Goal: Task Accomplishment & Management: Complete application form

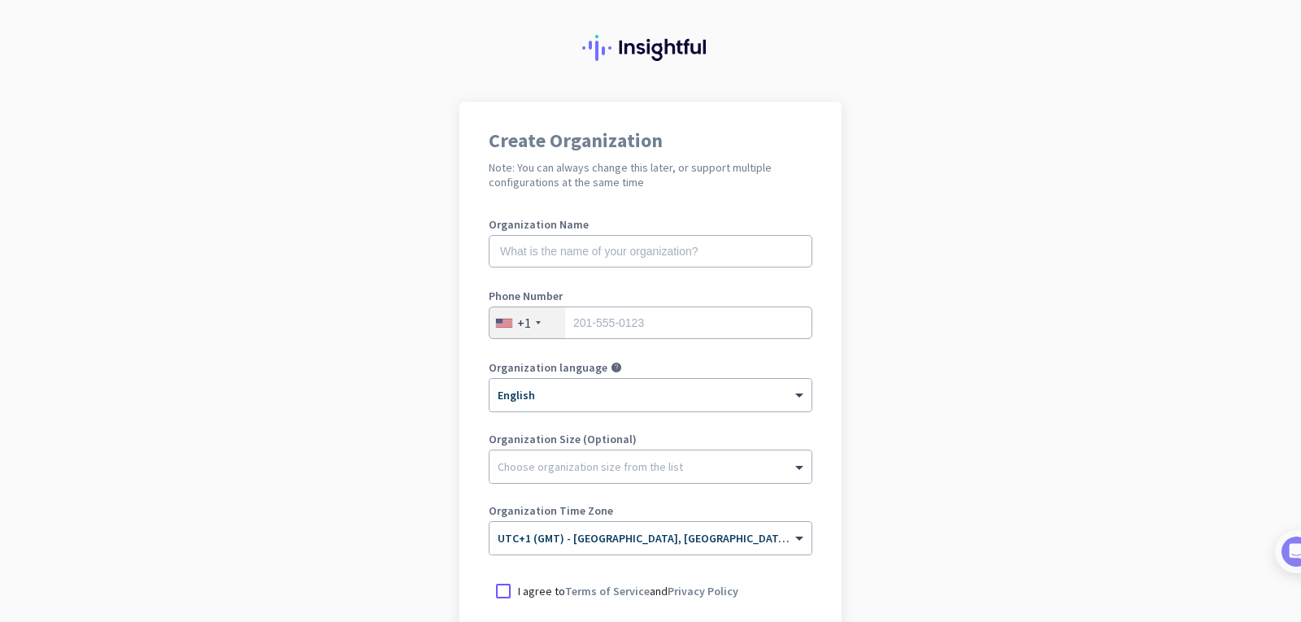
scroll to position [81, 0]
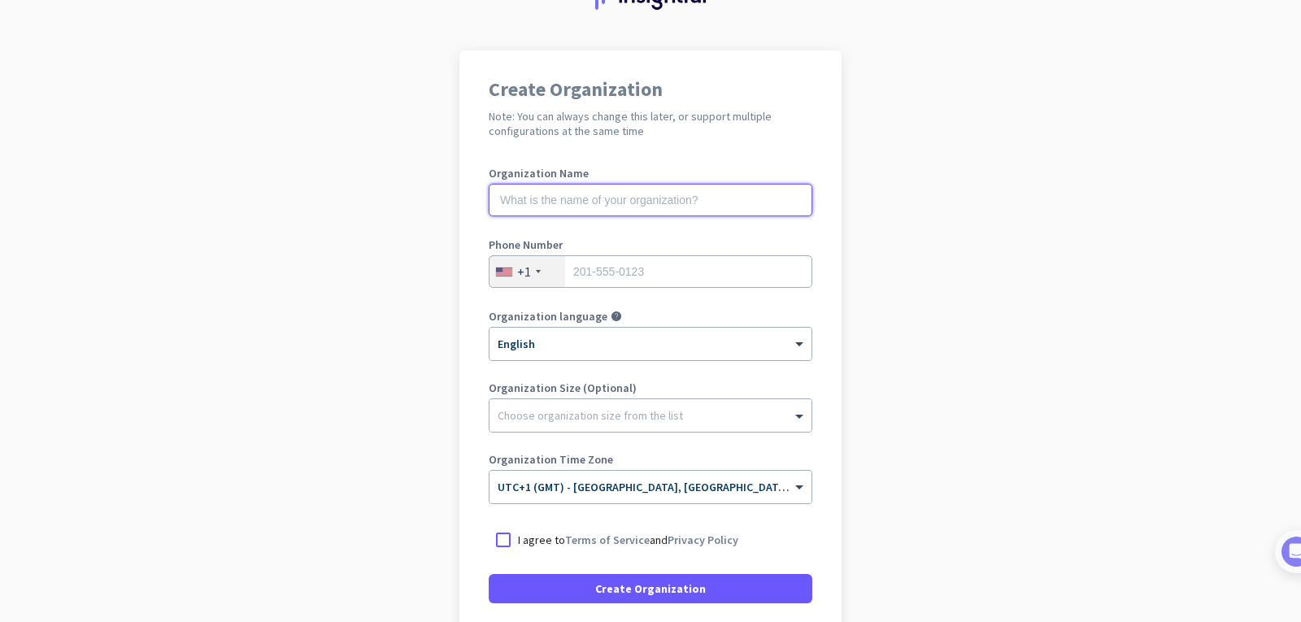
click at [563, 200] on input "text" at bounding box center [651, 200] width 324 height 33
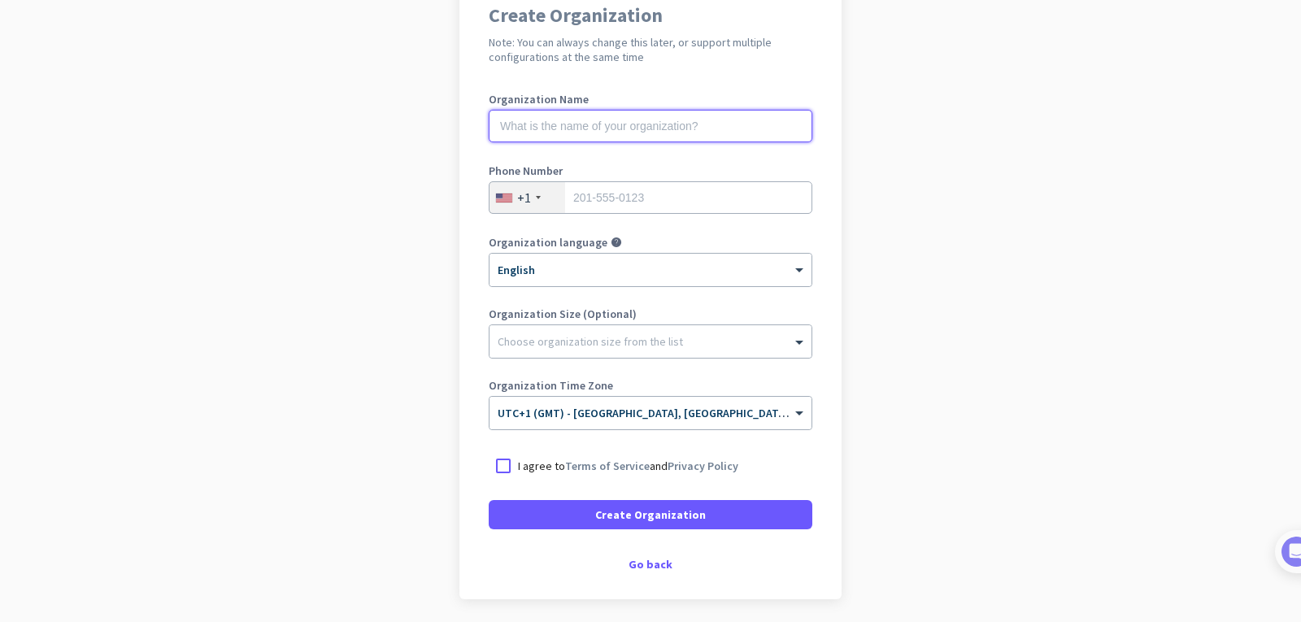
scroll to position [163, 0]
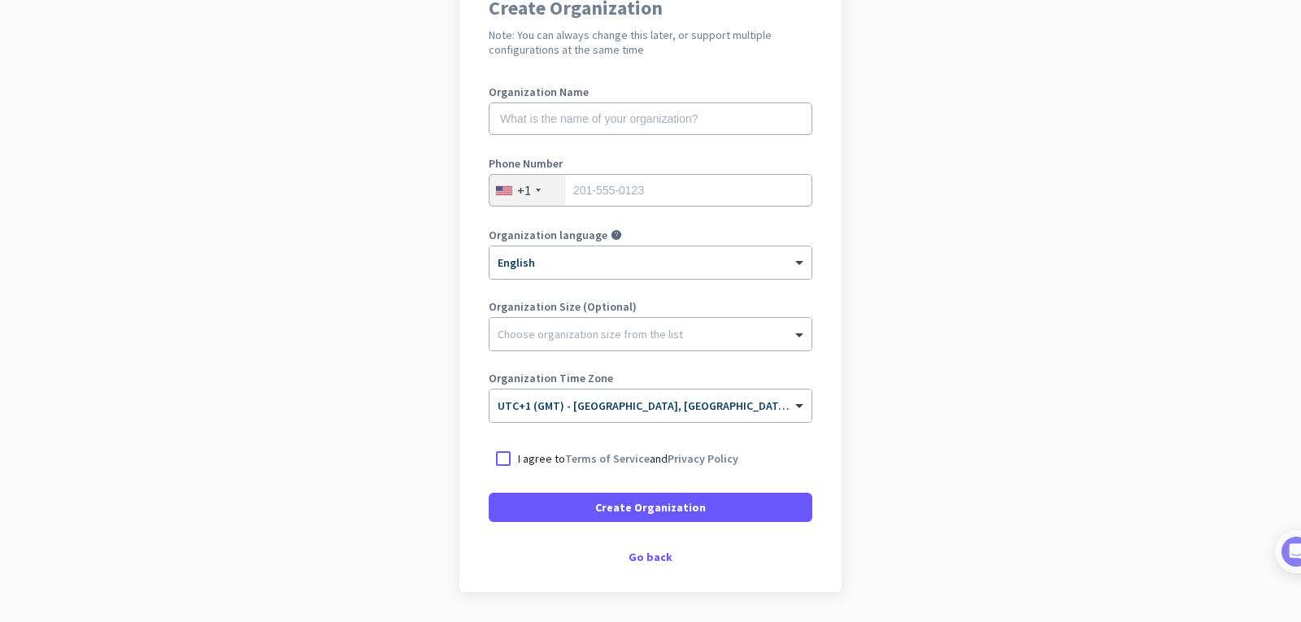
click at [428, 279] on app-onboarding-organization "Create Organization Note: You can always change this later, or support multiple…" at bounding box center [650, 321] width 1301 height 704
click at [524, 185] on div "+1" at bounding box center [524, 190] width 14 height 16
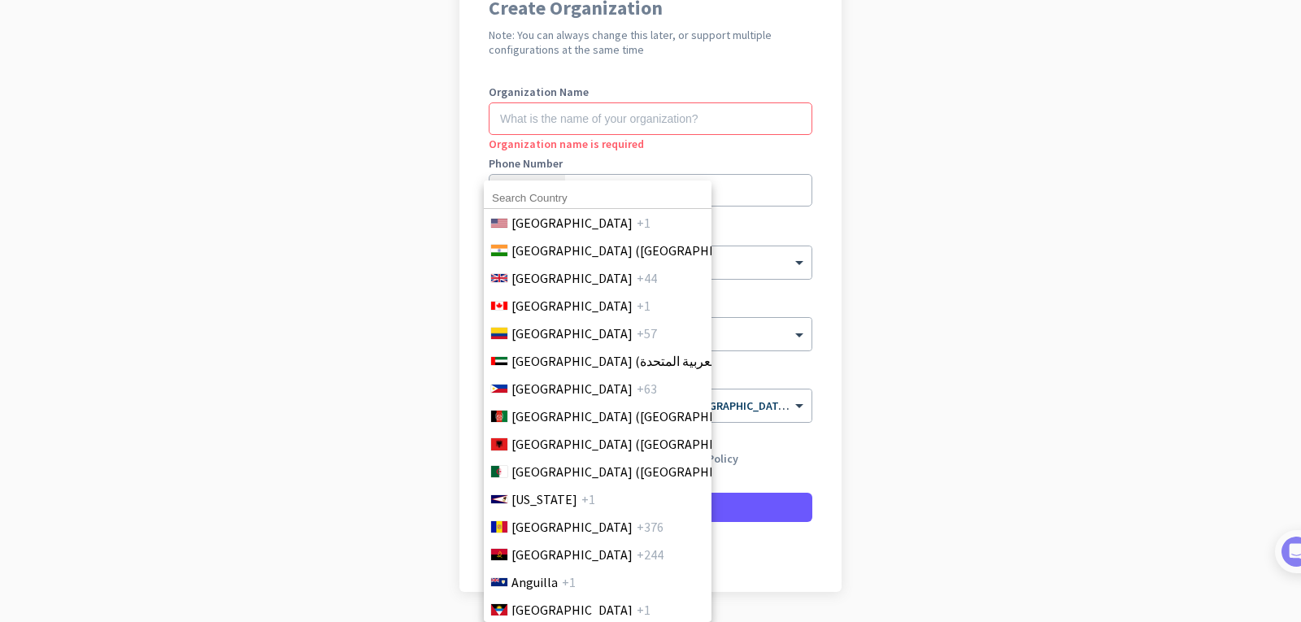
click at [553, 197] on input at bounding box center [598, 198] width 228 height 21
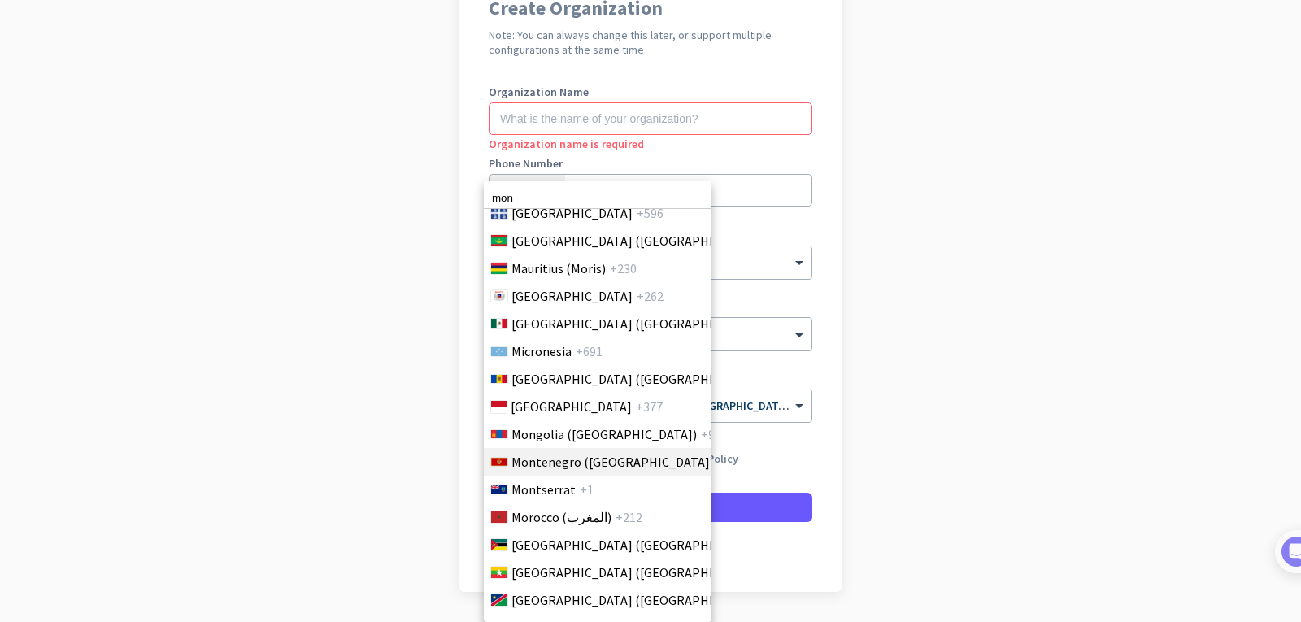
scroll to position [3881, 0]
type input "mon"
click at [556, 436] on span "Mongolia ([GEOGRAPHIC_DATA])" at bounding box center [603, 434] width 185 height 20
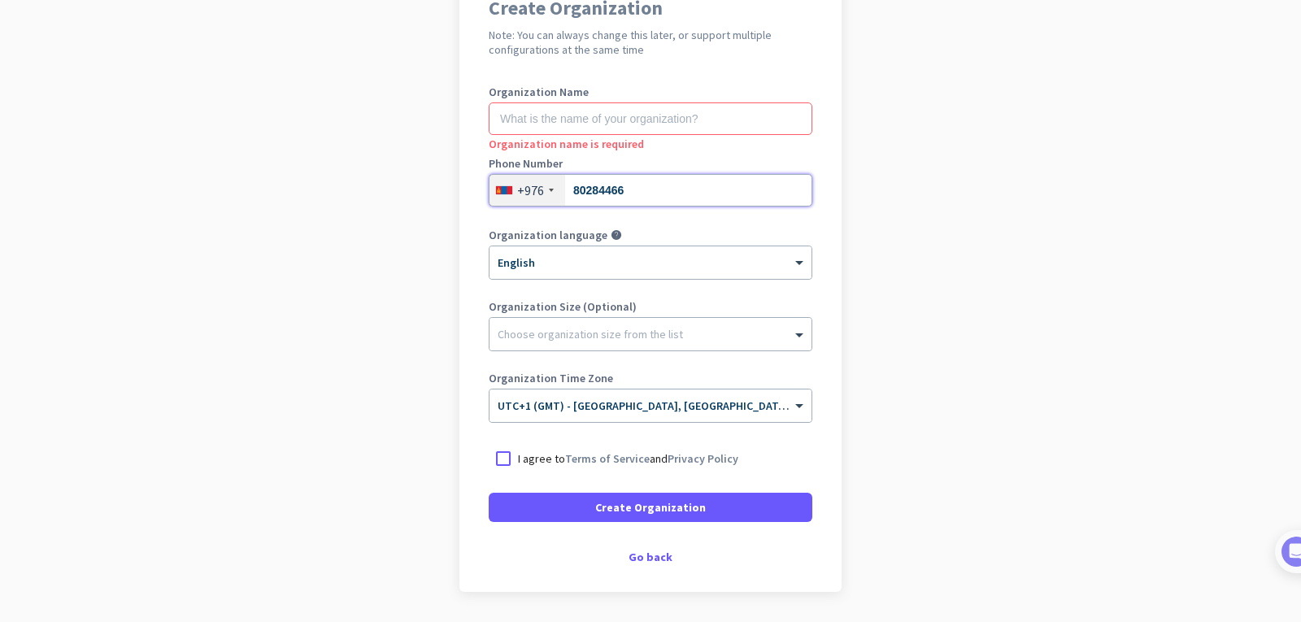
type input "80284466"
click at [985, 294] on app-onboarding-organization "Create Organization Note: You can always change this later, or support multiple…" at bounding box center [650, 321] width 1301 height 704
click at [775, 337] on div at bounding box center [651, 330] width 322 height 16
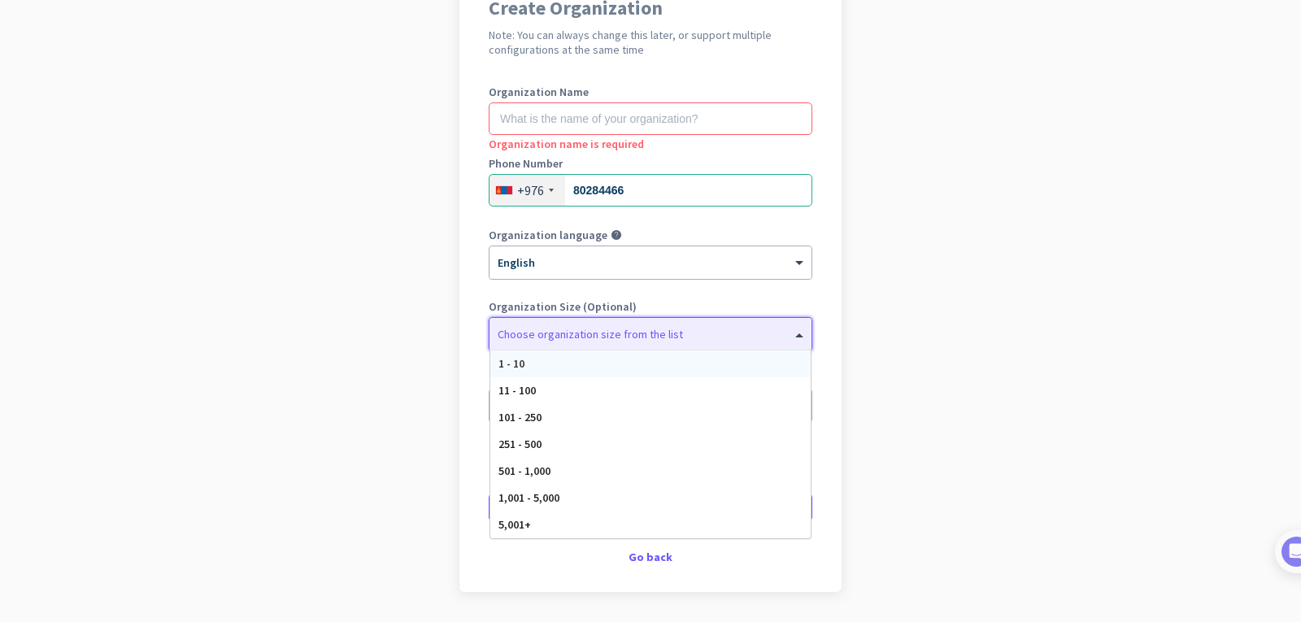
click at [877, 337] on app-onboarding-organization "Create Organization Note: You can always change this later, or support multiple…" at bounding box center [650, 321] width 1301 height 704
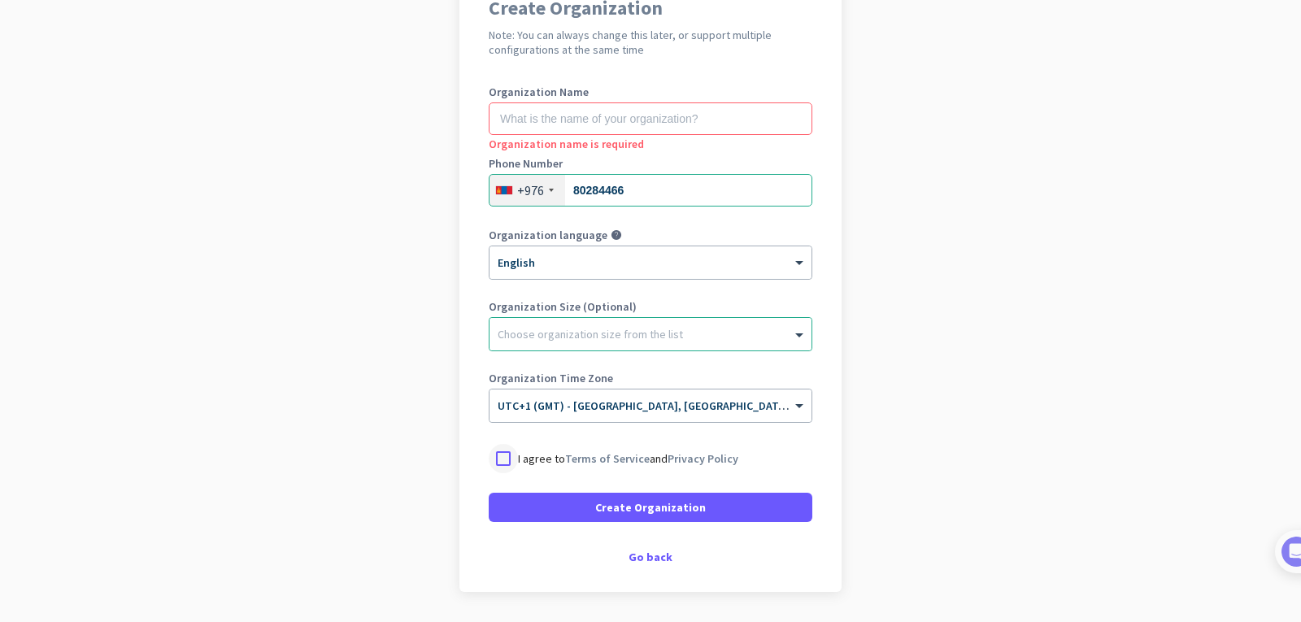
click at [489, 457] on div at bounding box center [503, 458] width 29 height 29
click at [431, 443] on app-onboarding-organization "Create Organization Note: You can always change this later, or support multiple…" at bounding box center [650, 321] width 1301 height 704
click at [768, 408] on div "× UTC+1 (GMT) - [GEOGRAPHIC_DATA], [GEOGRAPHIC_DATA], [GEOGRAPHIC_DATA], [GEOGR…" at bounding box center [641, 406] width 302 height 14
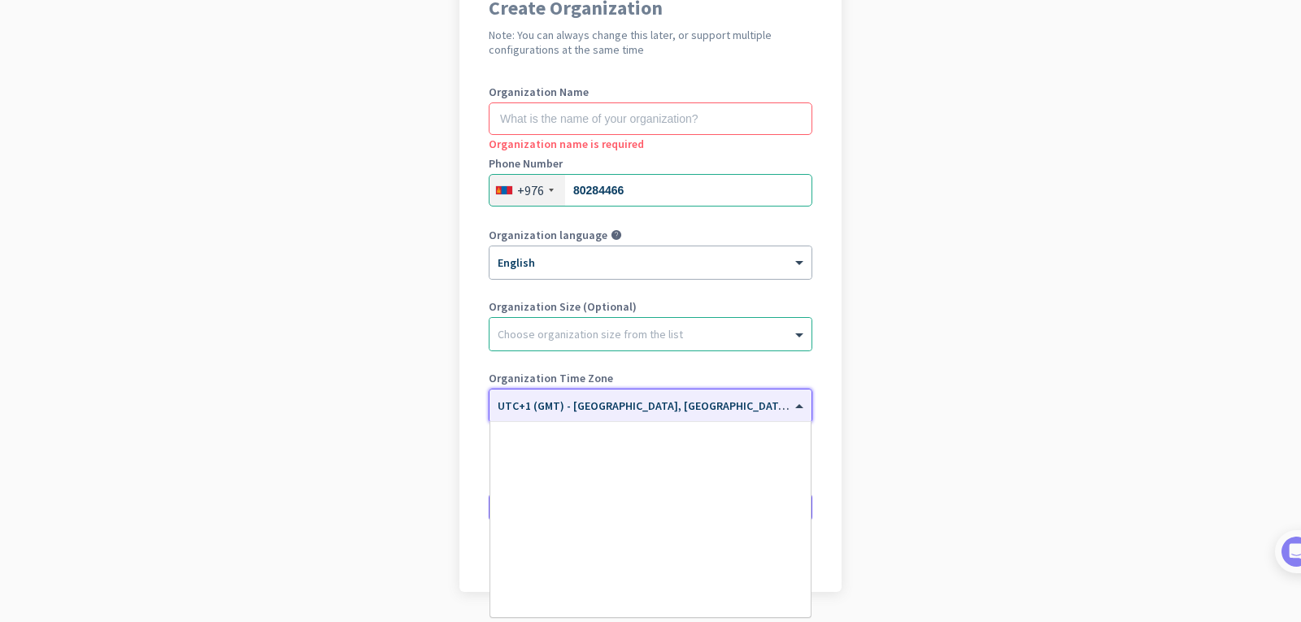
scroll to position [3113, 0]
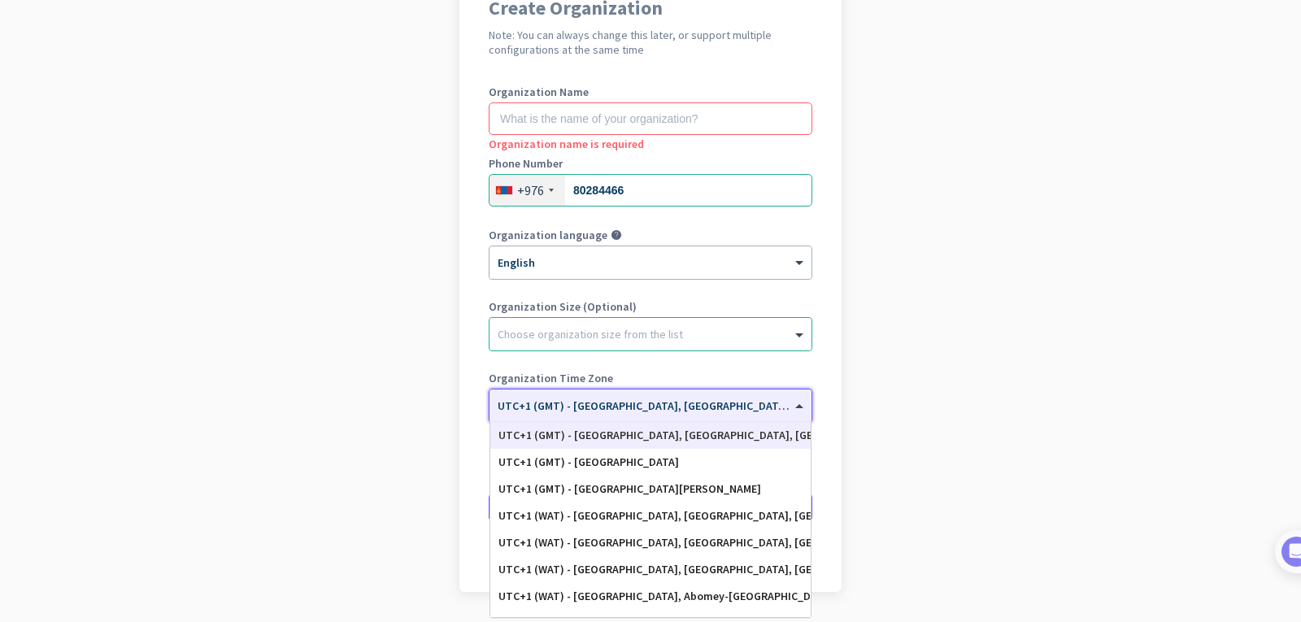
click at [903, 402] on app-onboarding-organization "Create Organization Note: You can always change this later, or support multiple…" at bounding box center [650, 321] width 1301 height 704
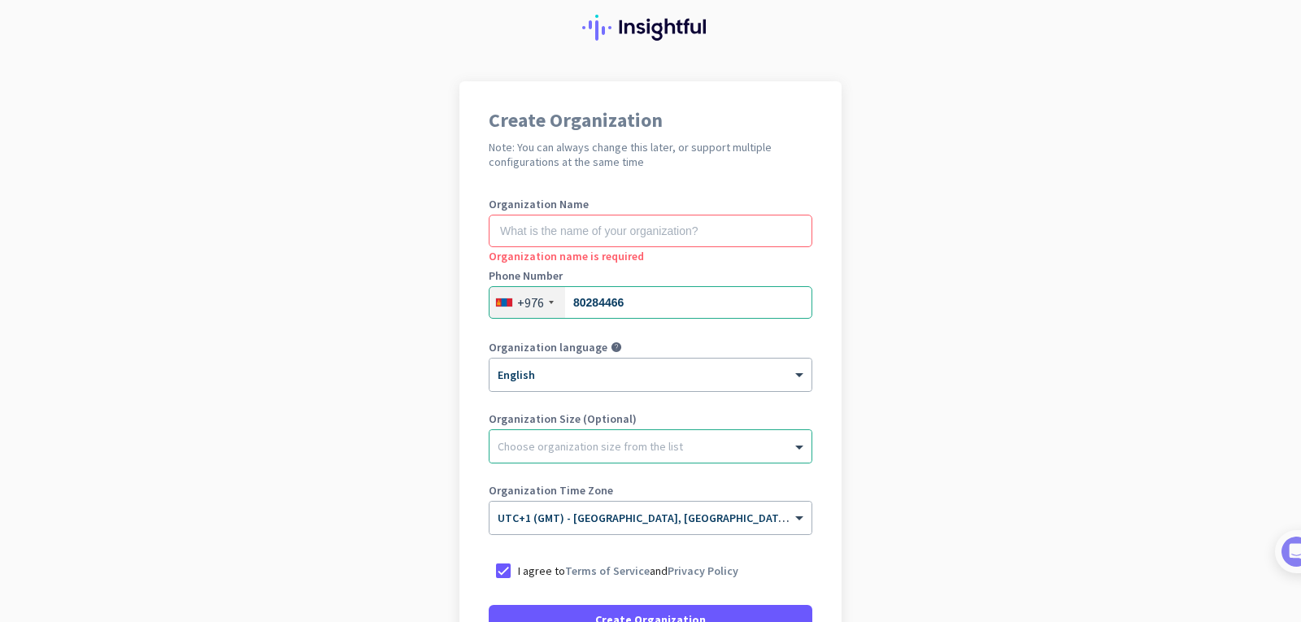
scroll to position [0, 0]
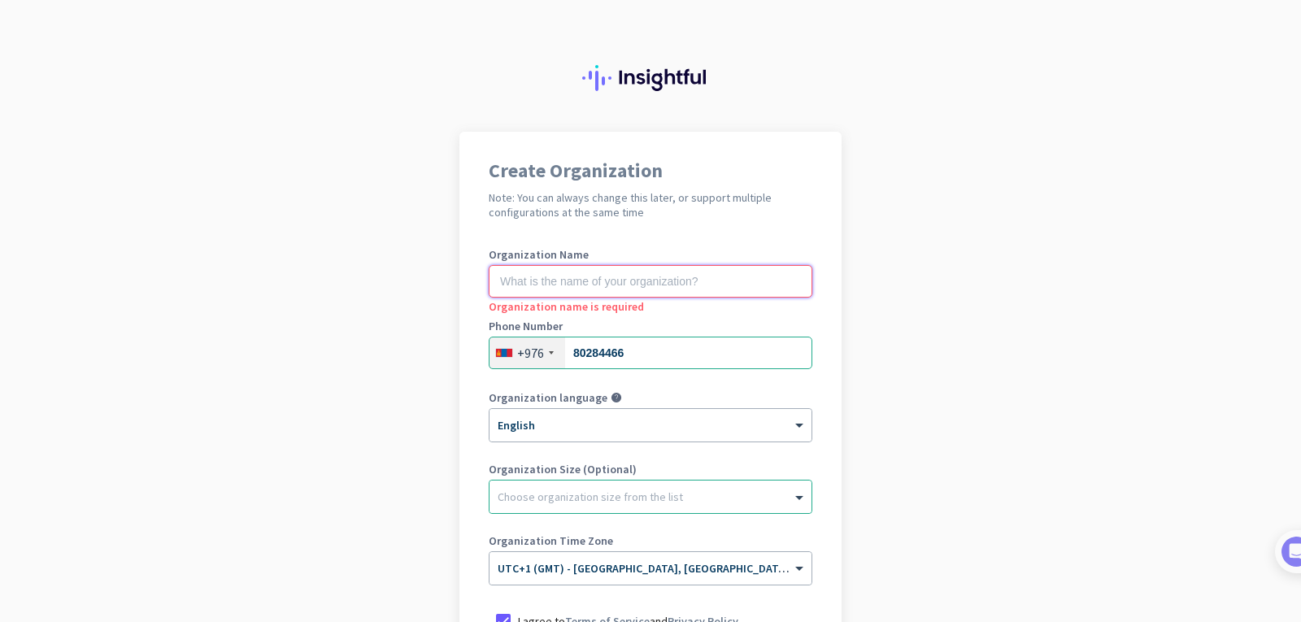
click at [544, 291] on input "text" at bounding box center [651, 281] width 324 height 33
paste input "Mercor"
type input "Mercor"
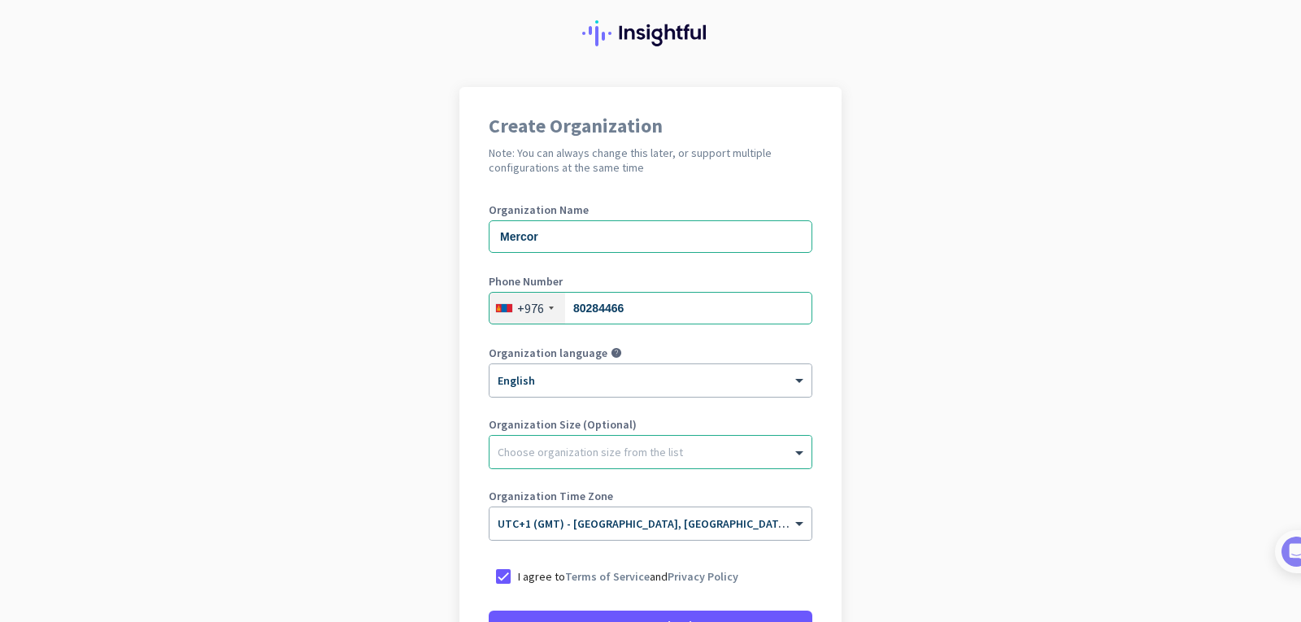
scroll to position [163, 0]
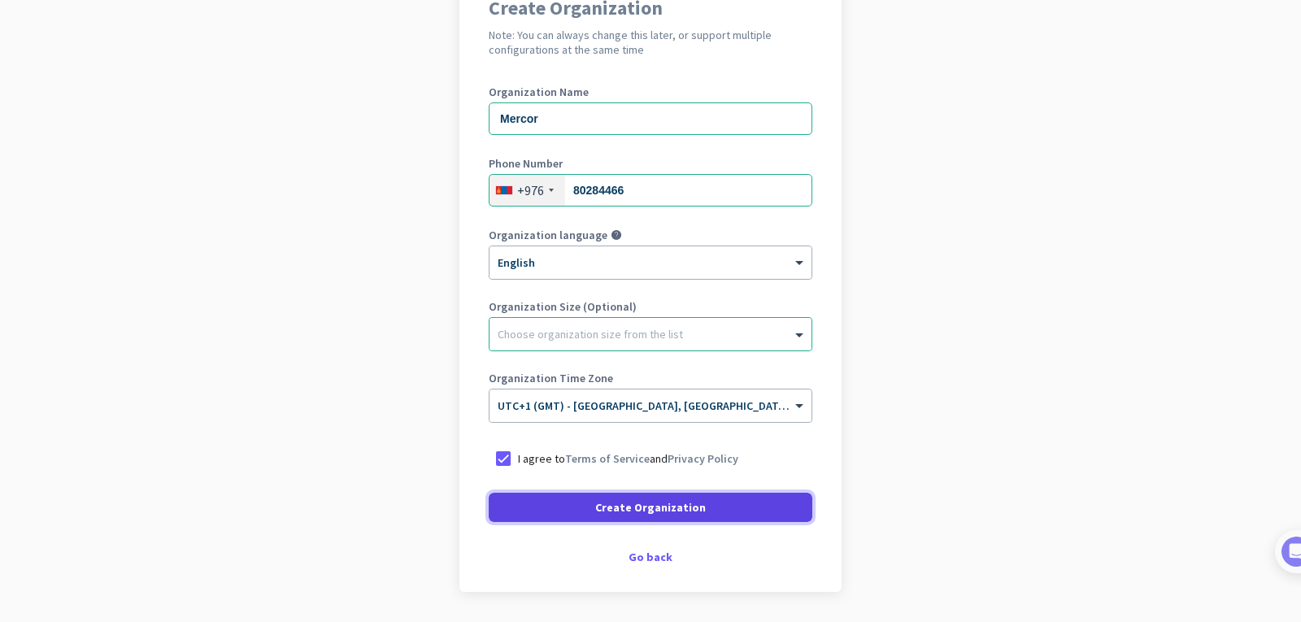
click at [643, 506] on span "Create Organization" at bounding box center [650, 507] width 111 height 16
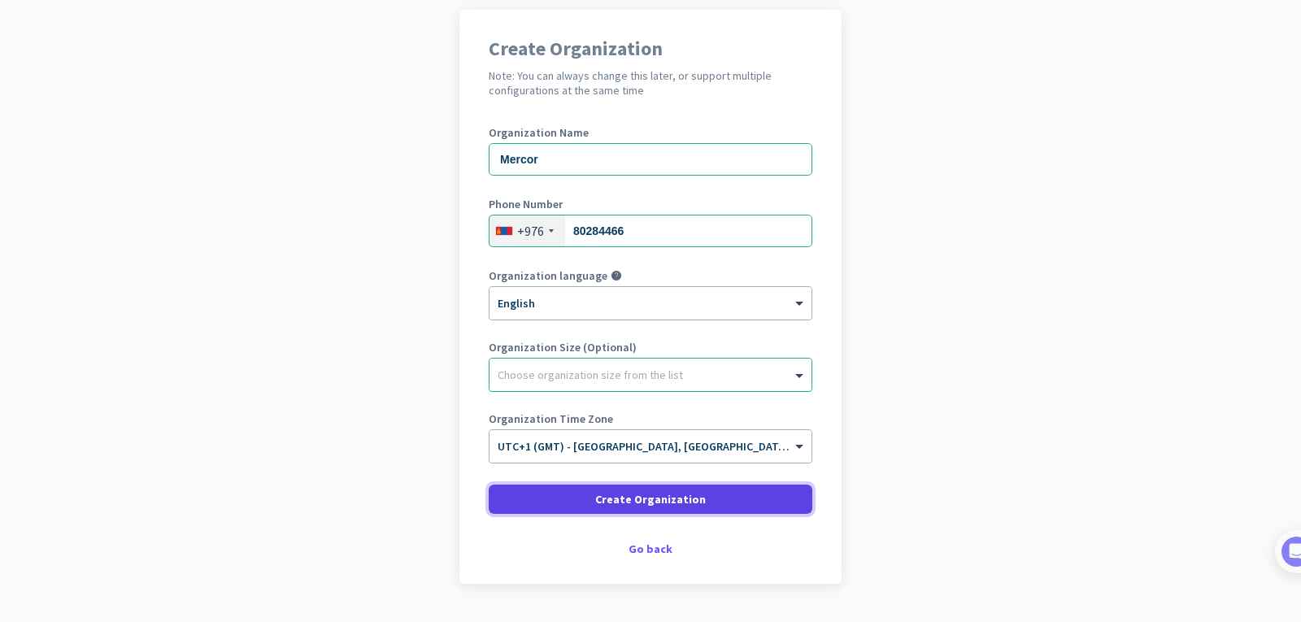
scroll to position [2, 0]
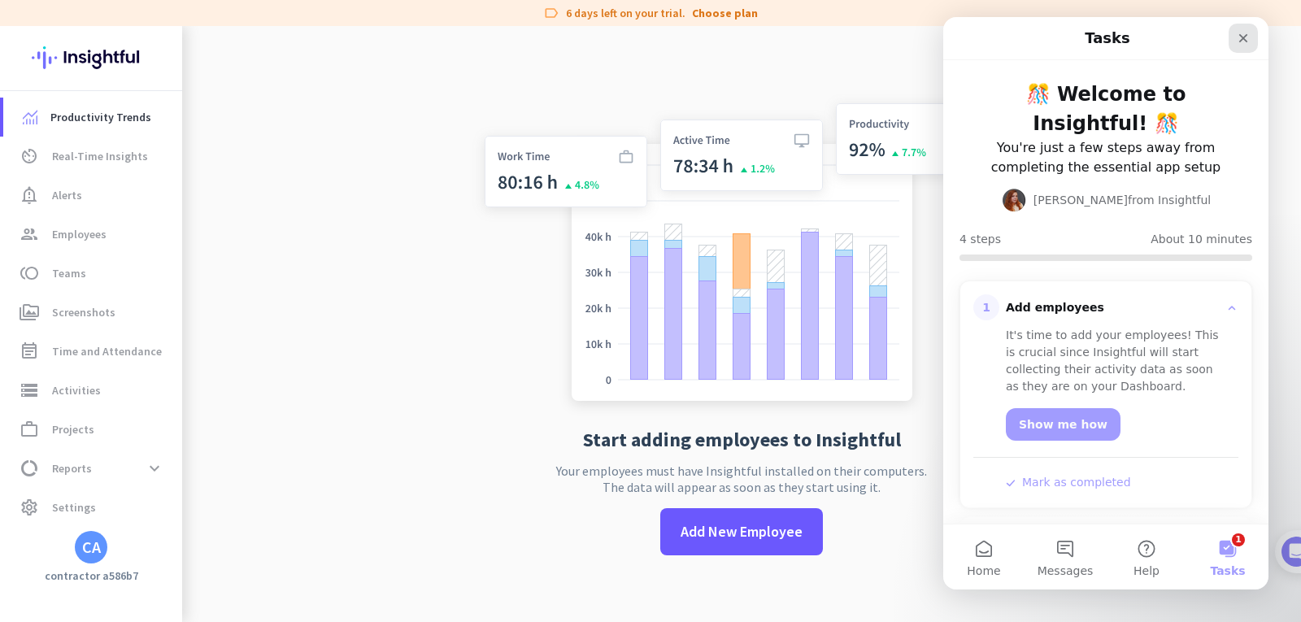
click at [1238, 43] on icon "Close" at bounding box center [1243, 38] width 13 height 13
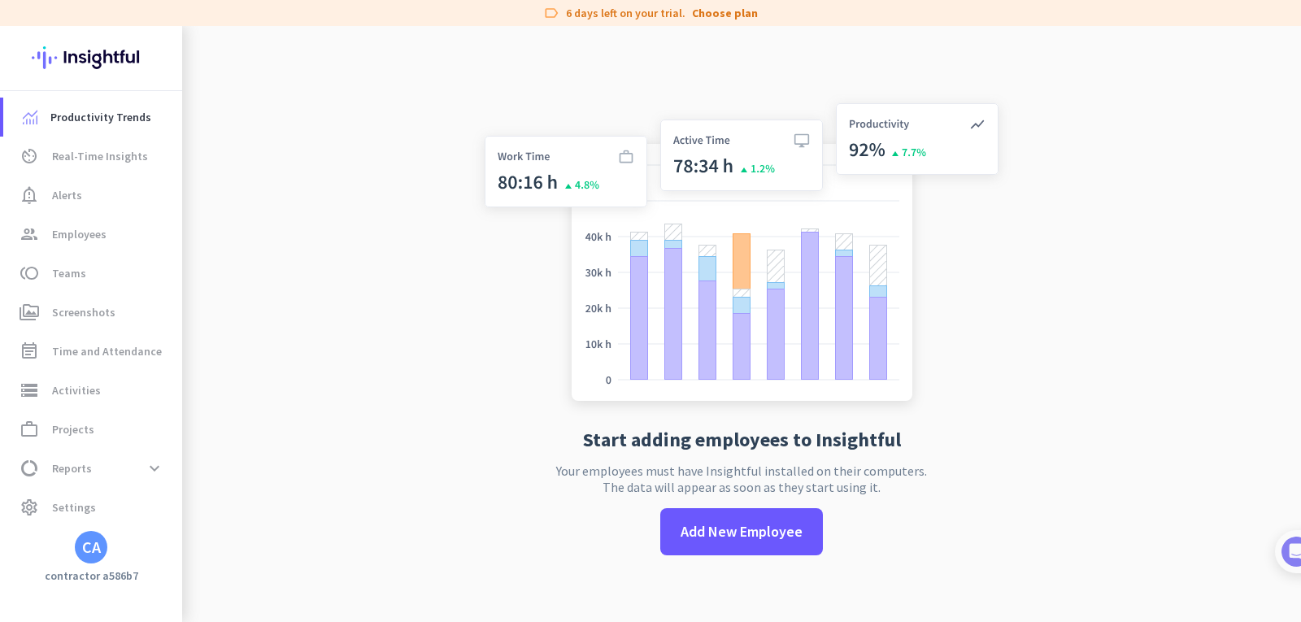
click at [100, 550] on div "CA" at bounding box center [91, 547] width 19 height 16
click at [209, 467] on span "Organizations" at bounding box center [177, 457] width 124 height 29
